Goal: Share content

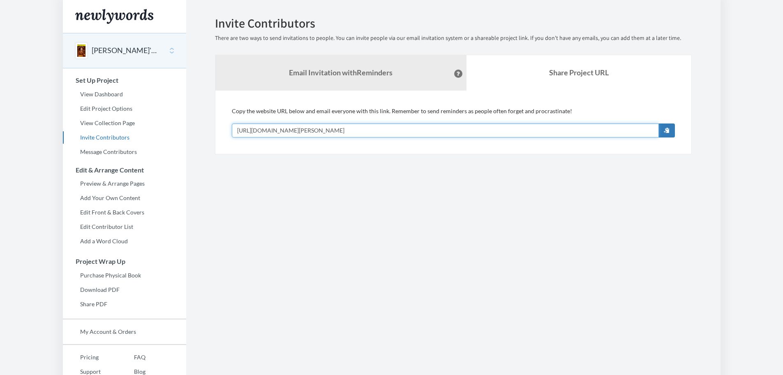
click at [390, 127] on input "[URL][DOMAIN_NAME][PERSON_NAME]" at bounding box center [445, 130] width 427 height 14
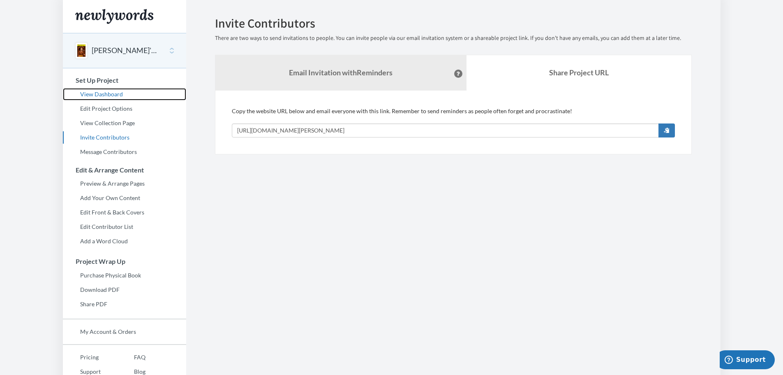
click at [109, 89] on link "View Dashboard" at bounding box center [124, 94] width 123 height 12
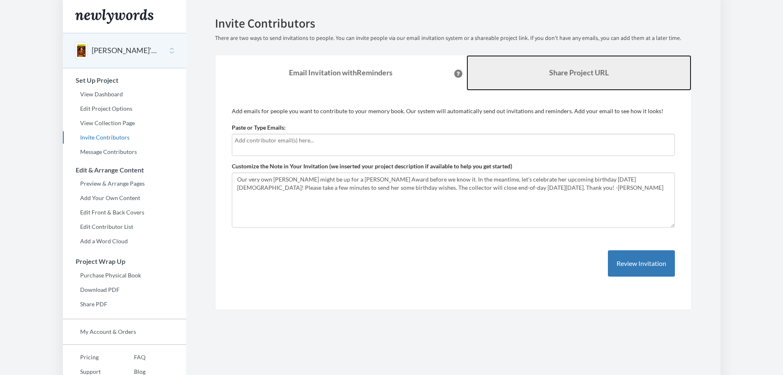
click at [553, 64] on link "Share Project URL" at bounding box center [579, 72] width 225 height 35
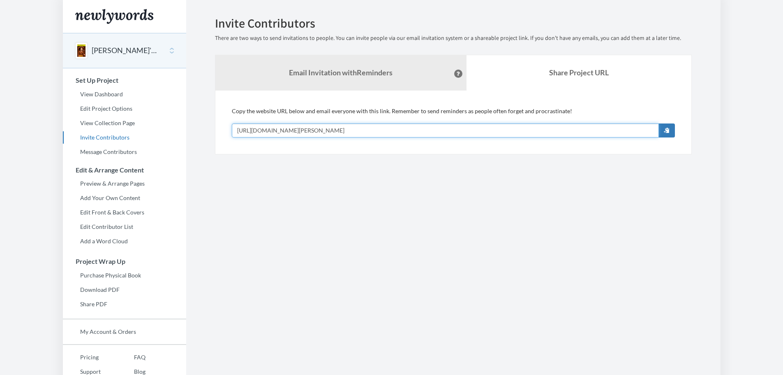
click at [361, 127] on input "[URL][DOMAIN_NAME][PERSON_NAME]" at bounding box center [445, 130] width 427 height 14
